Goal: Task Accomplishment & Management: Use online tool/utility

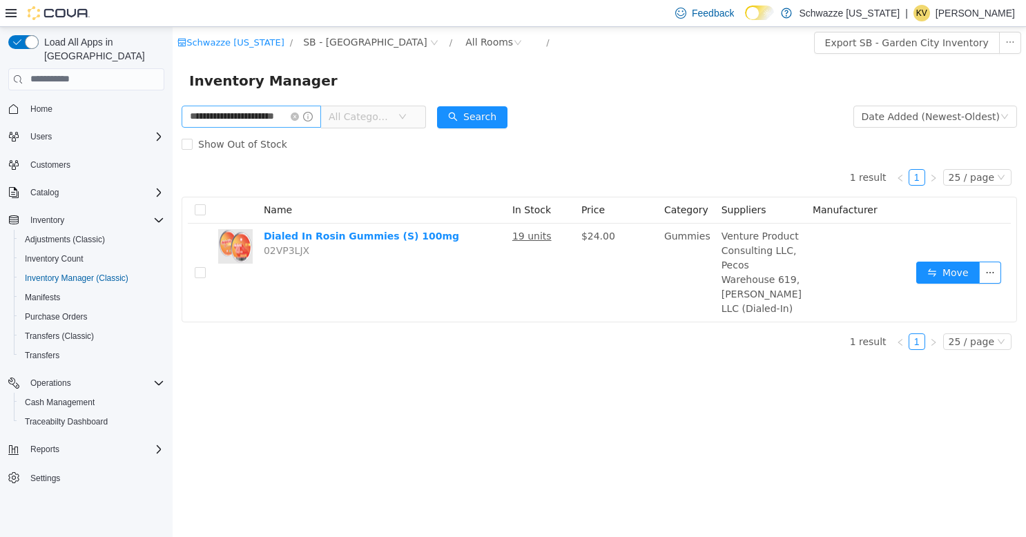
drag, startPoint x: 311, startPoint y: 117, endPoint x: 301, endPoint y: 117, distance: 9.7
click at [299, 117] on icon "icon: close-circle" at bounding box center [295, 116] width 8 height 8
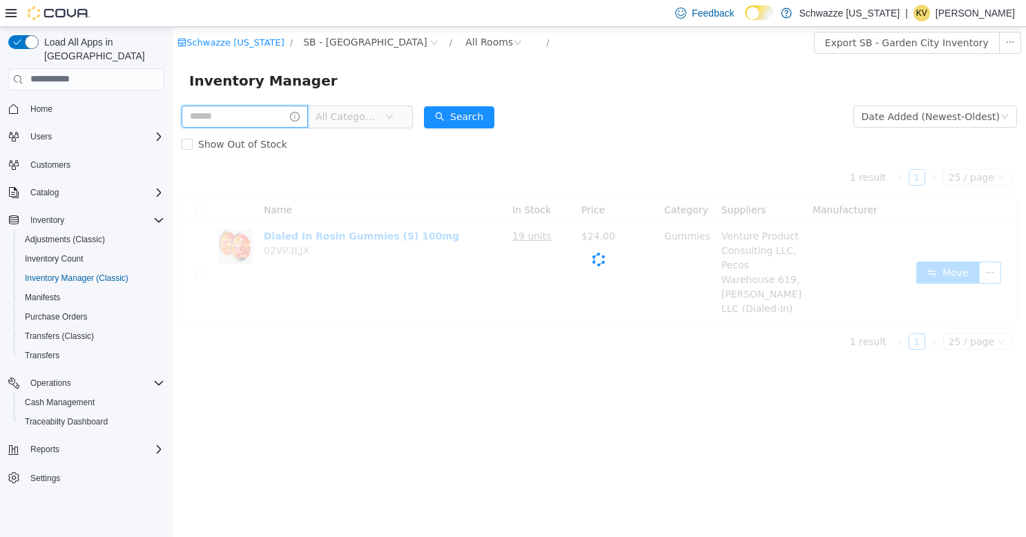
click at [252, 117] on input "text" at bounding box center [245, 116] width 126 height 22
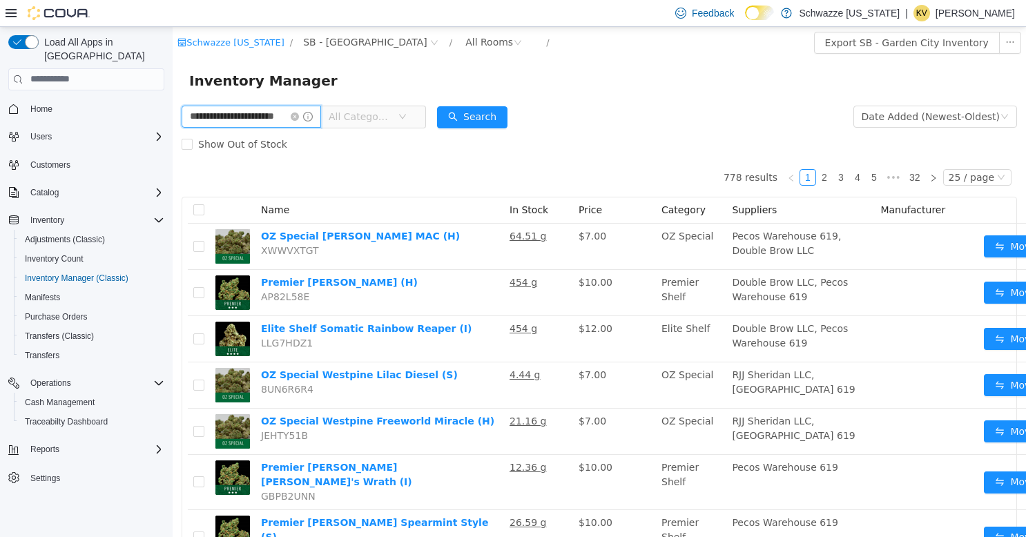
type input "**********"
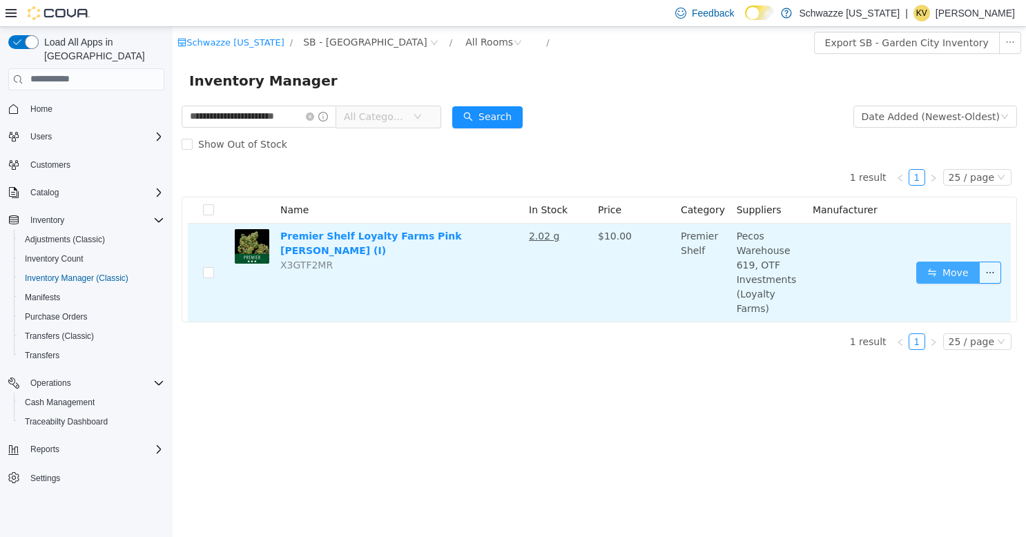
click at [932, 261] on button "Move" at bounding box center [948, 272] width 64 height 22
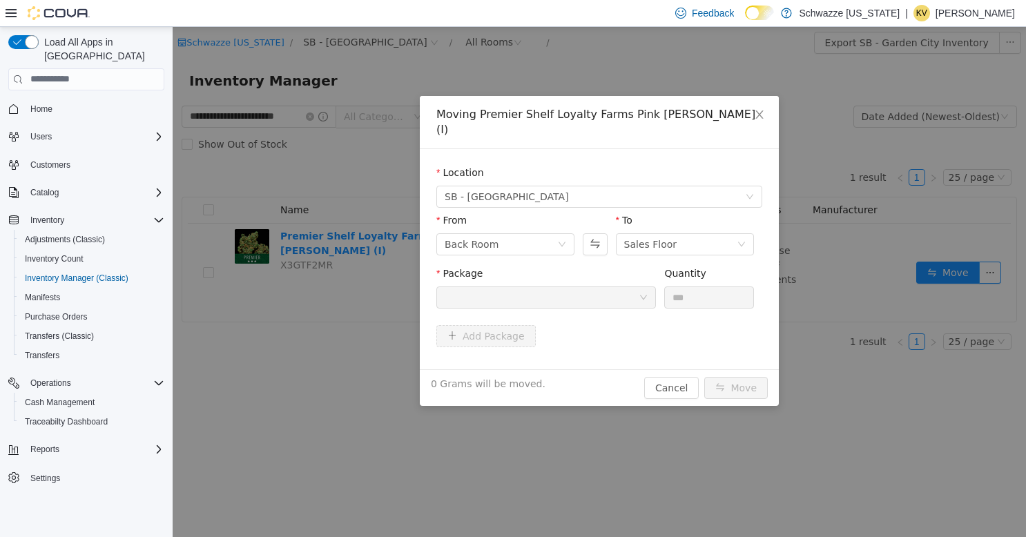
click at [581, 287] on div at bounding box center [542, 297] width 194 height 21
click at [597, 233] on button "Swap" at bounding box center [595, 244] width 24 height 22
click at [635, 233] on div "Back Room" at bounding box center [651, 243] width 54 height 21
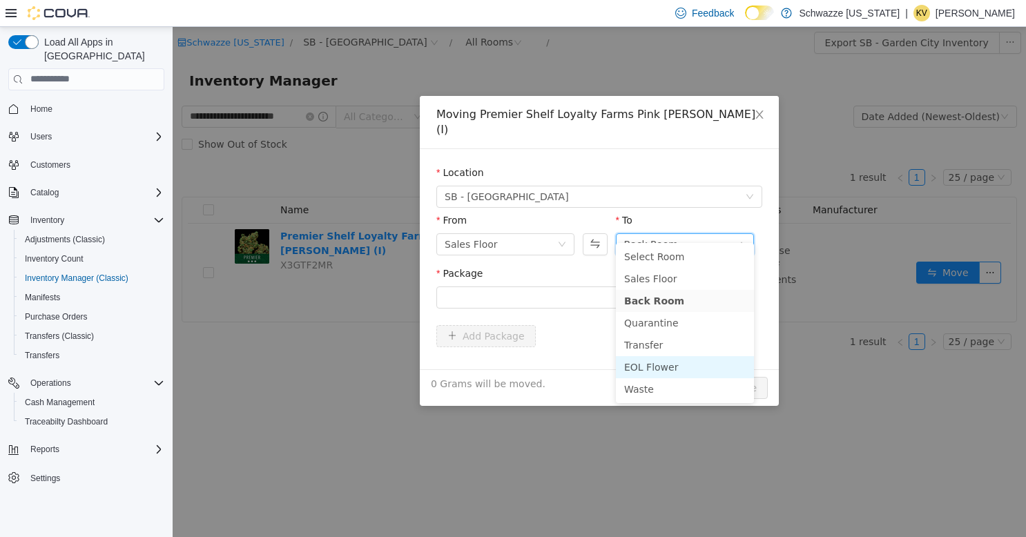
click at [641, 367] on li "EOL Flower" at bounding box center [685, 367] width 138 height 22
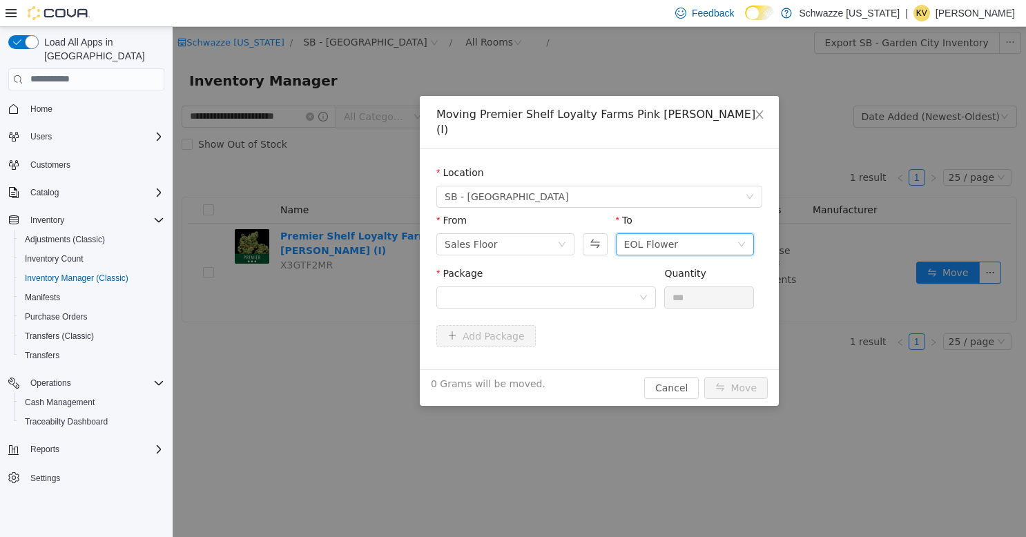
click at [659, 233] on div "EOL Flower" at bounding box center [651, 243] width 54 height 21
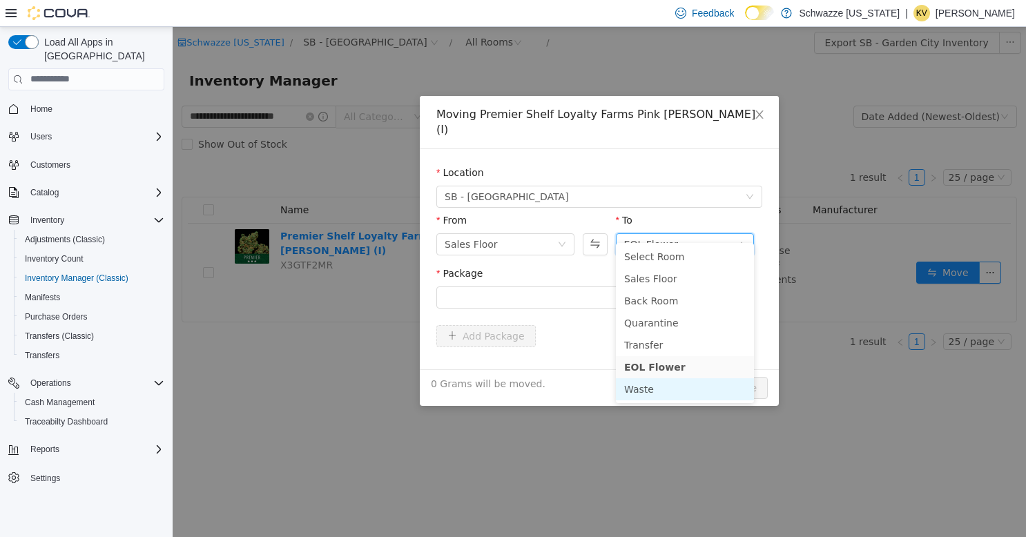
click at [641, 389] on li "Waste" at bounding box center [685, 389] width 138 height 22
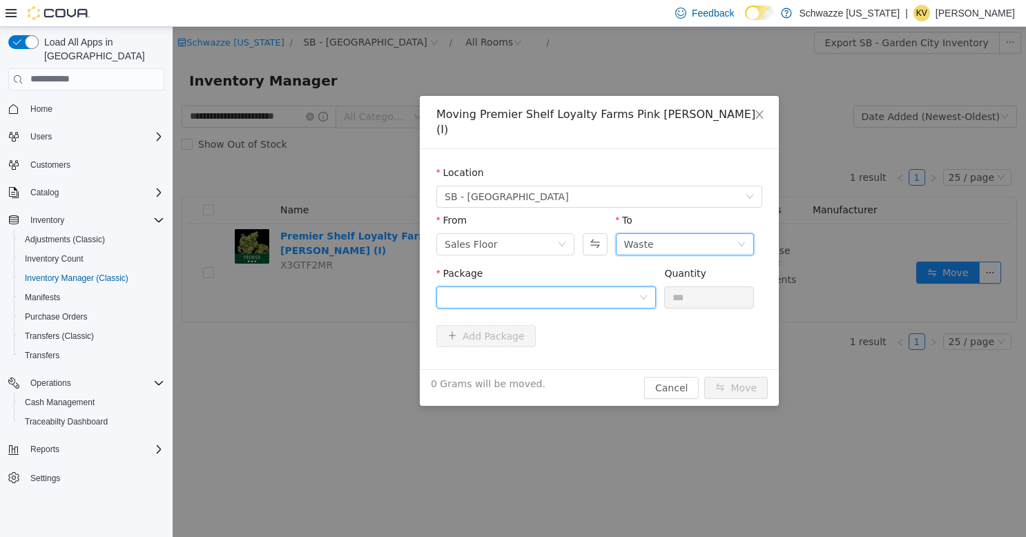
click at [604, 287] on div at bounding box center [542, 297] width 194 height 21
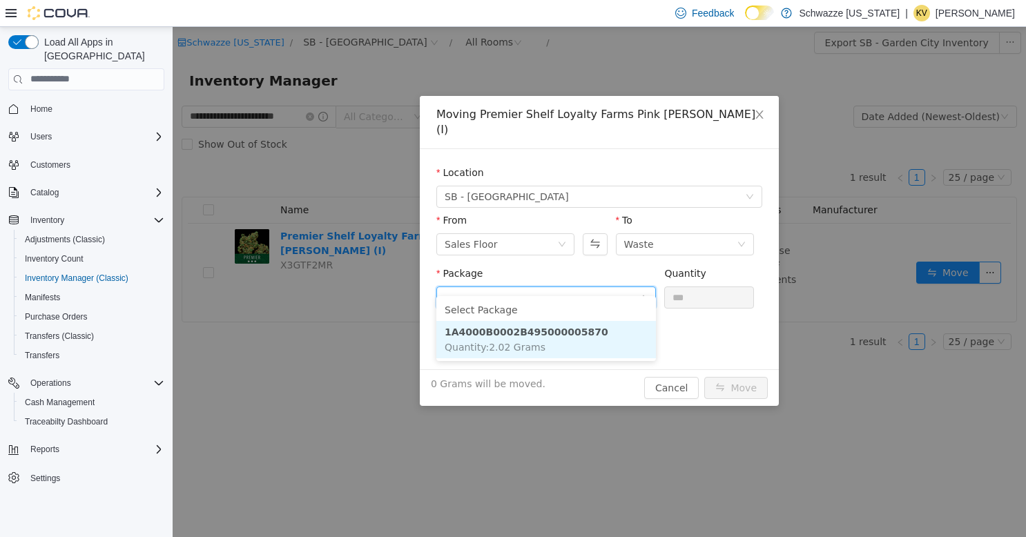
drag, startPoint x: 597, startPoint y: 325, endPoint x: 652, endPoint y: 306, distance: 57.9
click at [598, 325] on li "1A4000B0002B495000005870 Quantity : 2.02 Grams" at bounding box center [546, 338] width 220 height 37
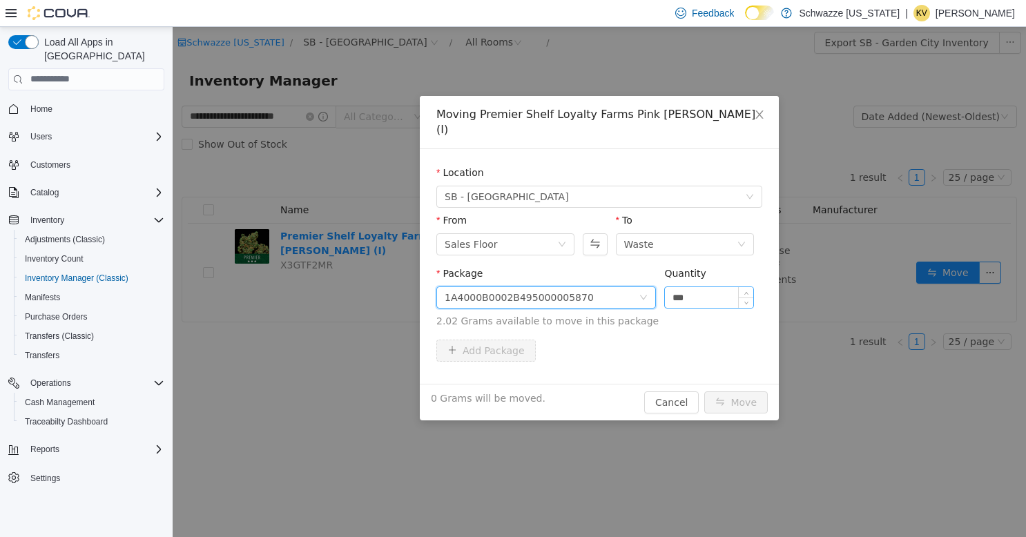
click at [684, 287] on input "***" at bounding box center [709, 297] width 88 height 21
type input "****"
click at [742, 391] on button "Move" at bounding box center [736, 402] width 64 height 22
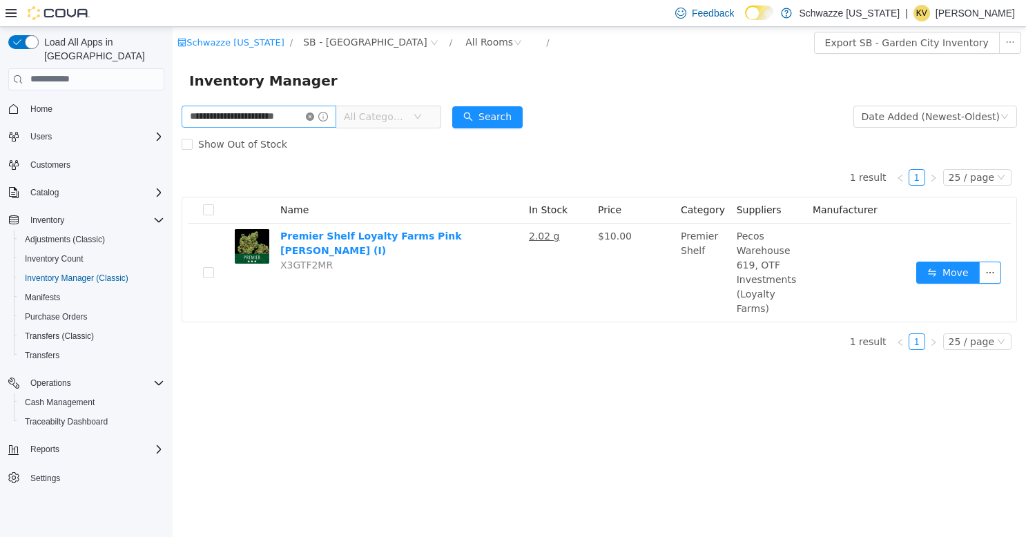
click at [311, 115] on icon "icon: close-circle" at bounding box center [310, 116] width 8 height 8
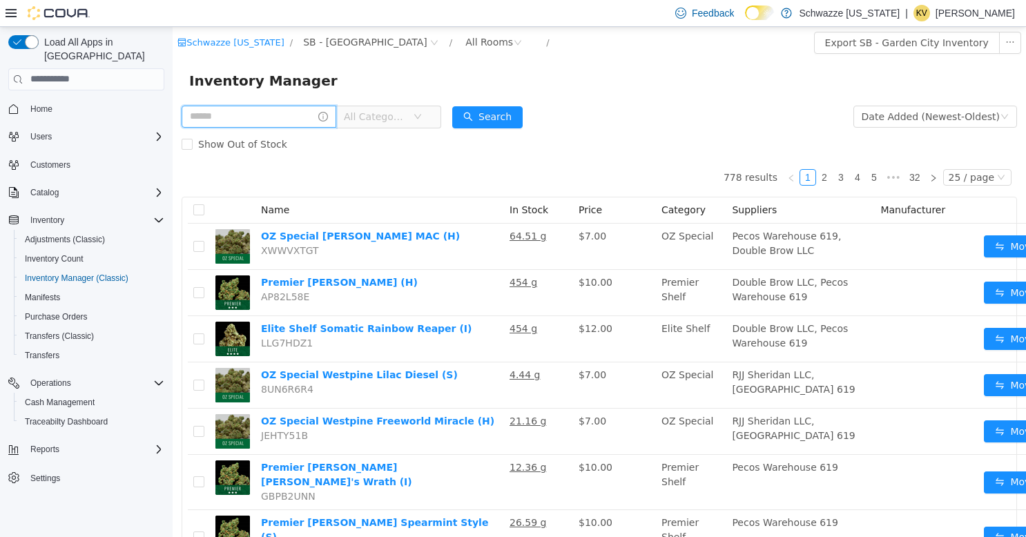
click at [268, 115] on input "text" at bounding box center [259, 116] width 155 height 22
type input "**********"
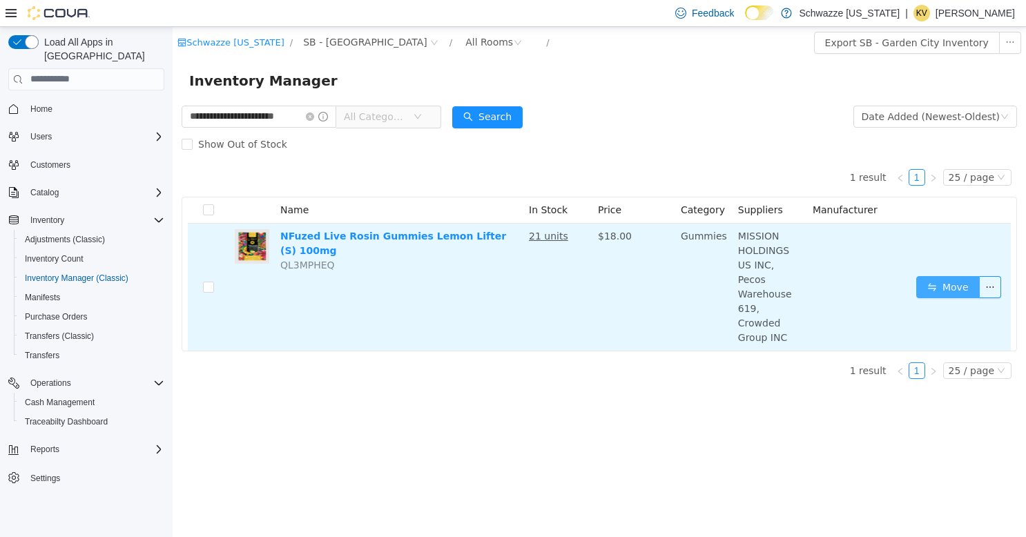
click at [936, 278] on button "Move" at bounding box center [948, 287] width 64 height 22
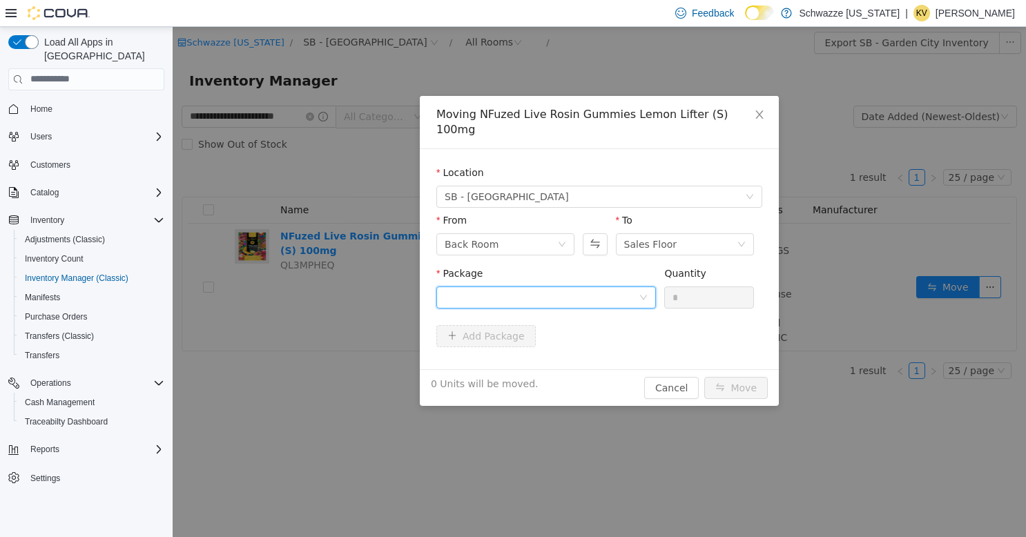
click at [598, 287] on div at bounding box center [542, 297] width 194 height 21
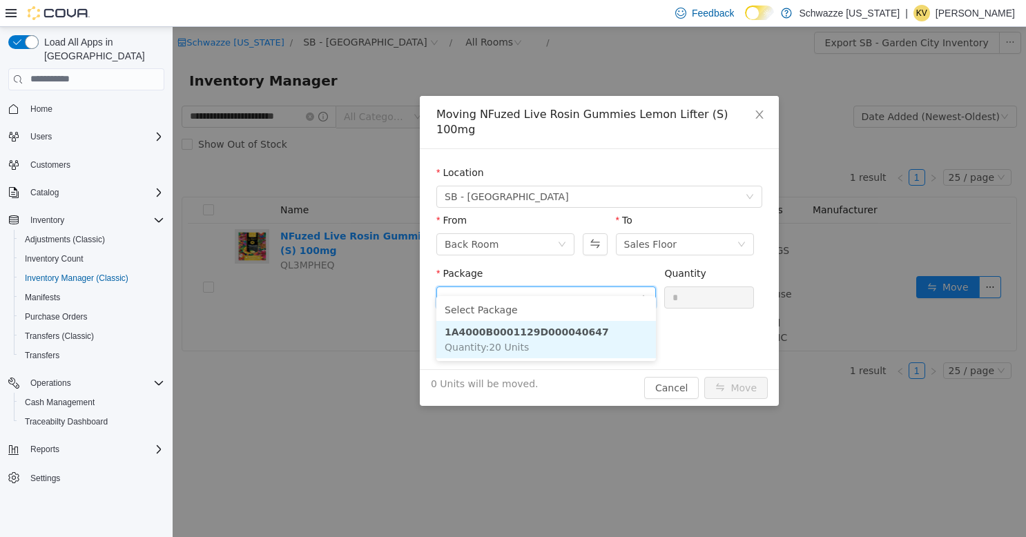
click at [575, 335] on strong "1A4000B0001129D000040647" at bounding box center [527, 331] width 164 height 11
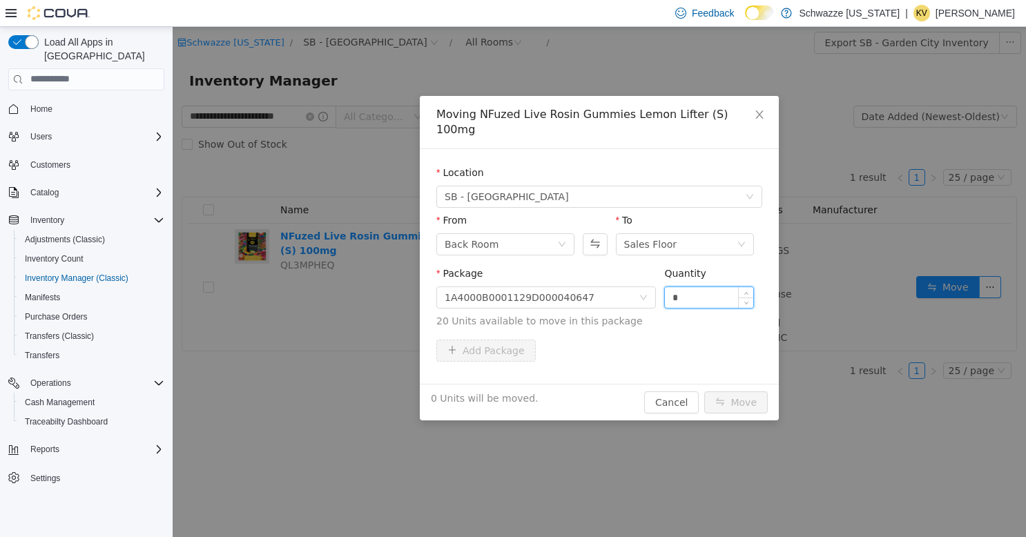
click at [681, 287] on input "*" at bounding box center [709, 297] width 88 height 21
type input "**"
click at [740, 391] on button "Move" at bounding box center [736, 402] width 64 height 22
